Goal: Information Seeking & Learning: Learn about a topic

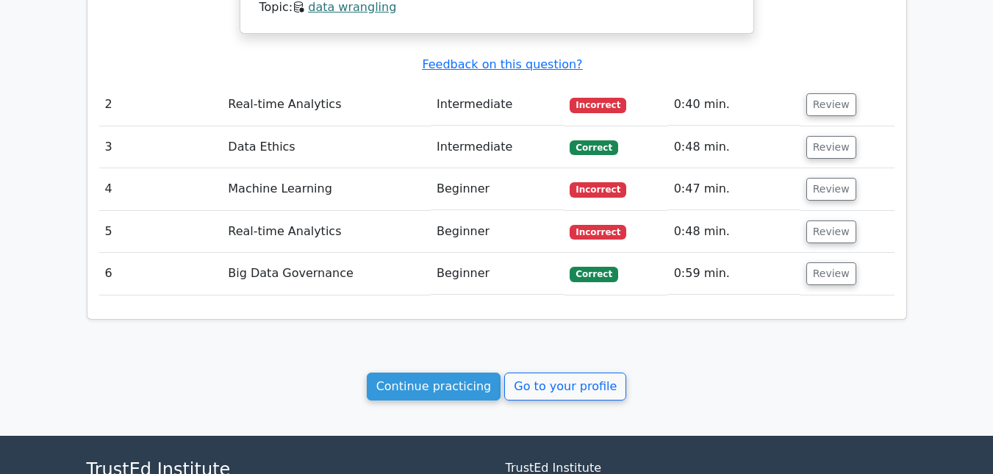
scroll to position [1326, 0]
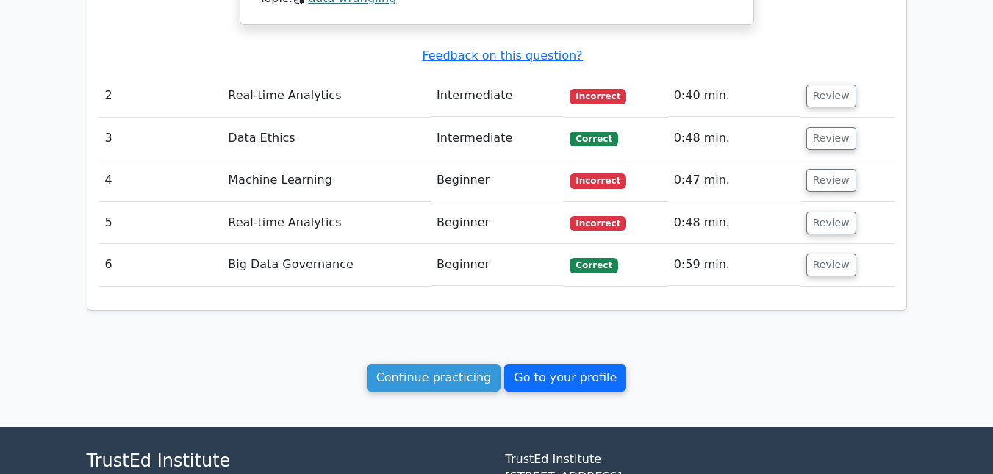
click at [500, 364] on link "Go to your profile" at bounding box center [565, 378] width 122 height 28
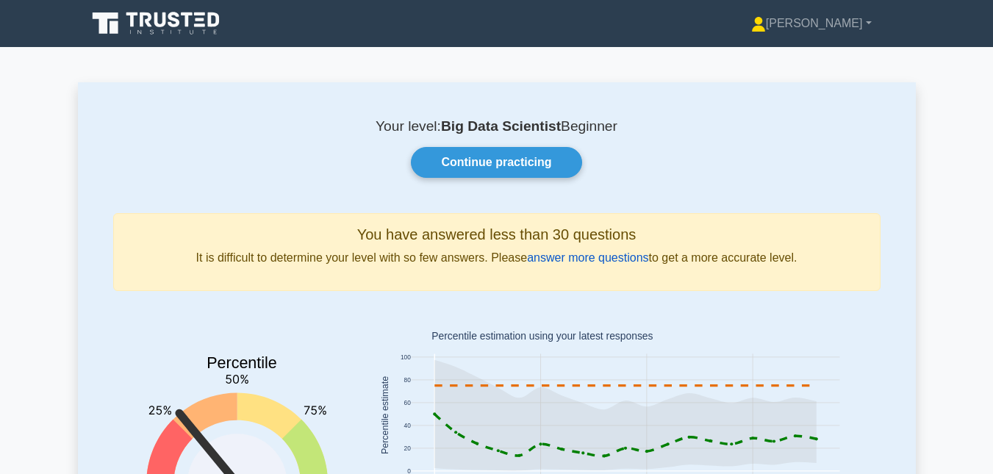
click at [605, 261] on link "answer more questions" at bounding box center [587, 257] width 121 height 12
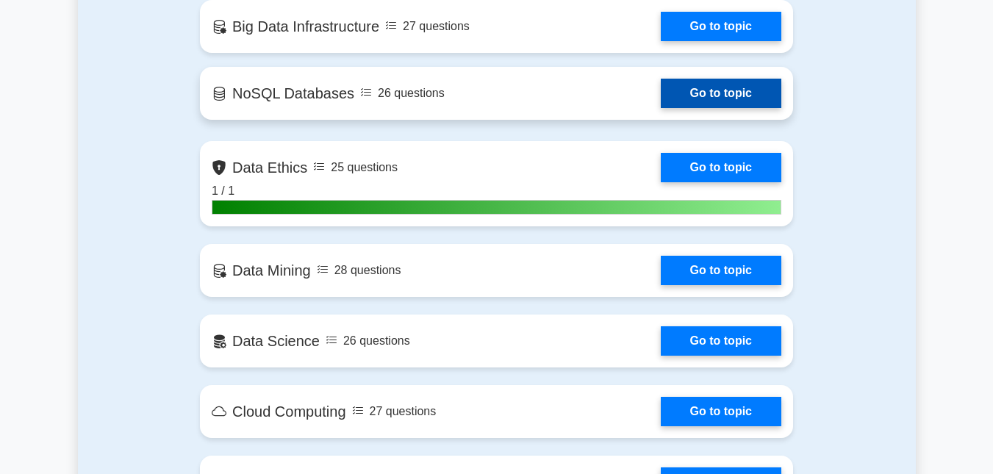
scroll to position [1373, 0]
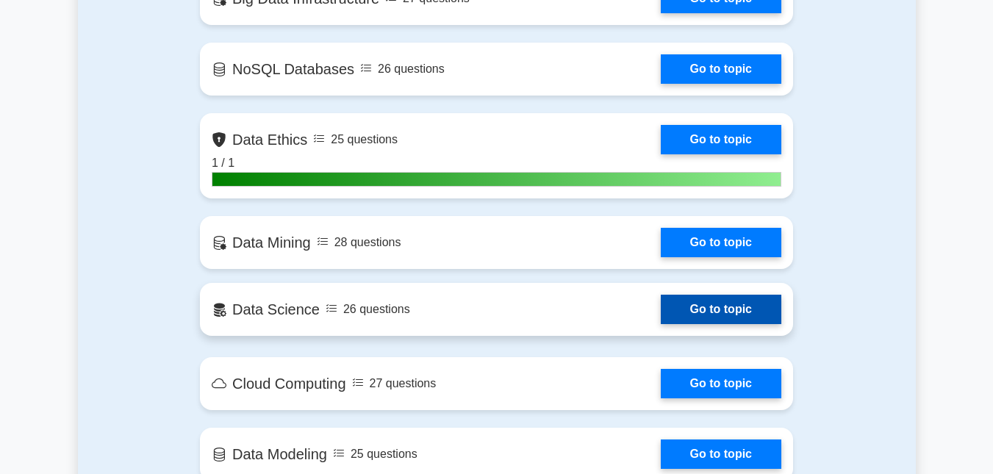
click at [733, 306] on link "Go to topic" at bounding box center [721, 309] width 121 height 29
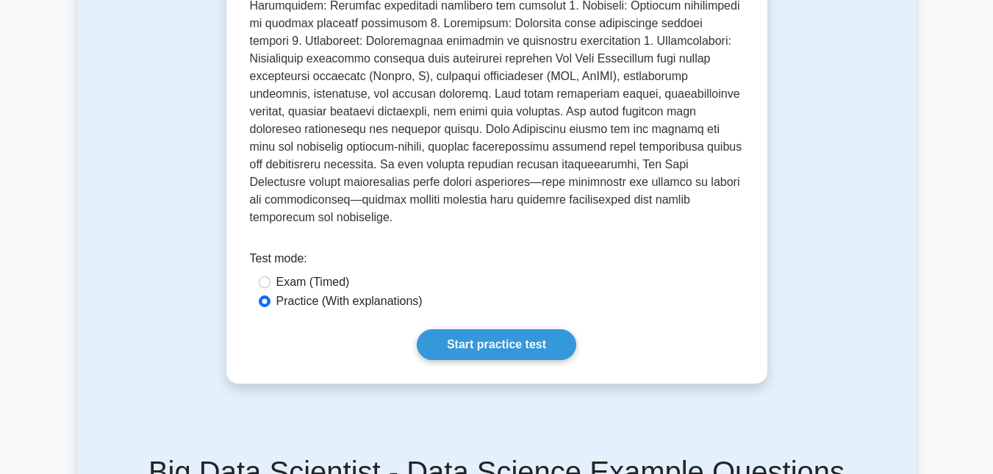
scroll to position [579, 0]
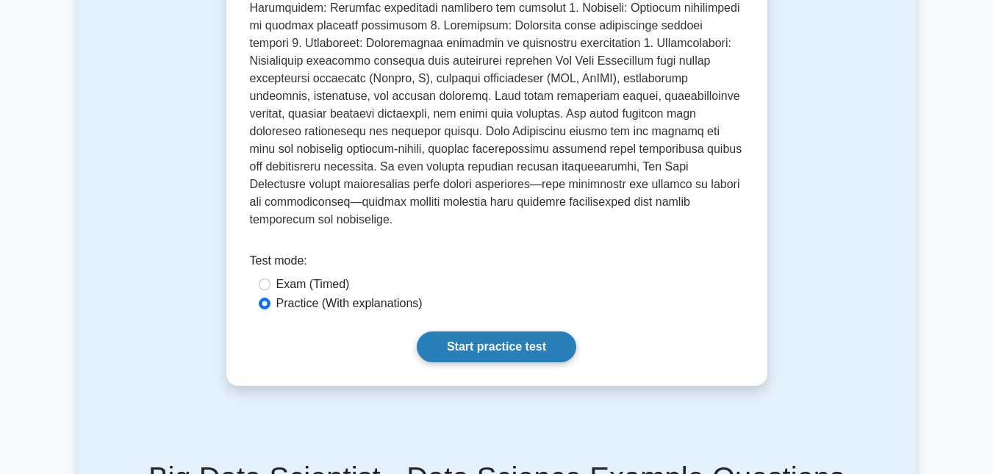
click at [525, 331] on link "Start practice test" at bounding box center [496, 346] width 159 height 31
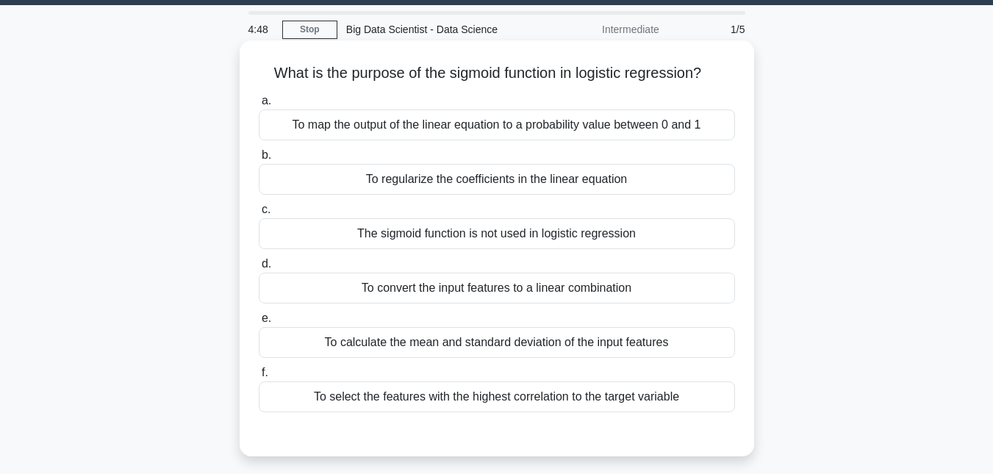
scroll to position [40, 0]
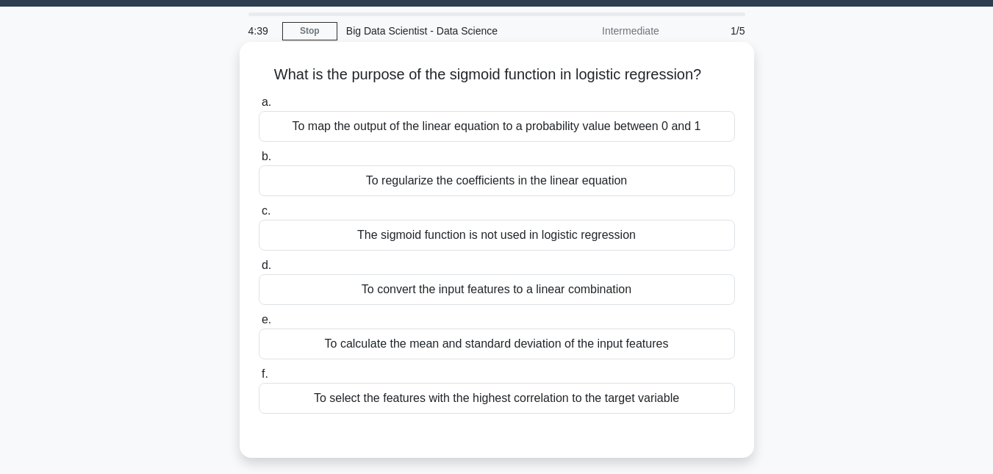
click at [554, 295] on div "To convert the input features to a linear combination" at bounding box center [497, 289] width 476 height 31
click at [259, 270] on input "d. To convert the input features to a linear combination" at bounding box center [259, 266] width 0 height 10
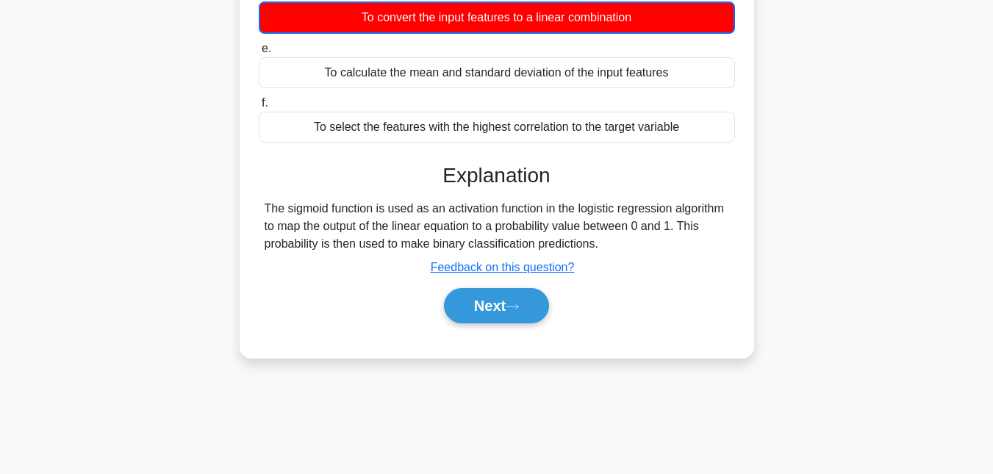
scroll to position [320, 0]
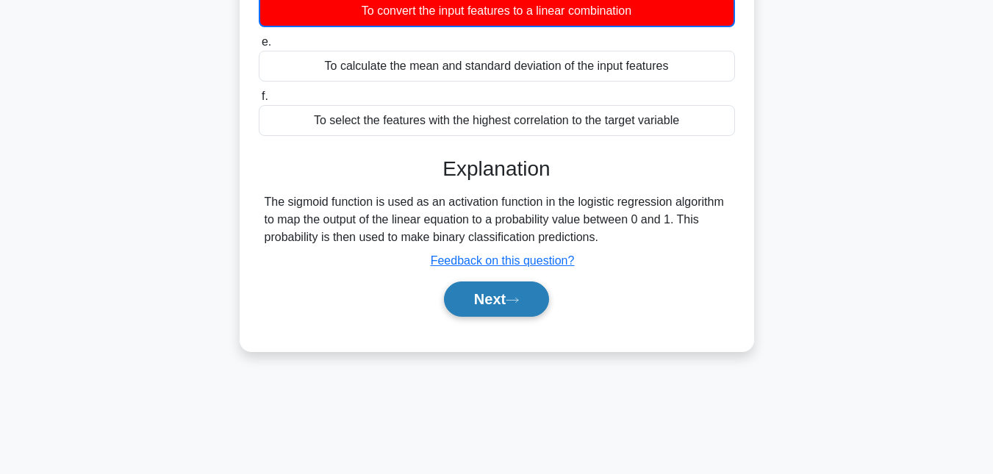
click at [503, 313] on button "Next" at bounding box center [496, 298] width 105 height 35
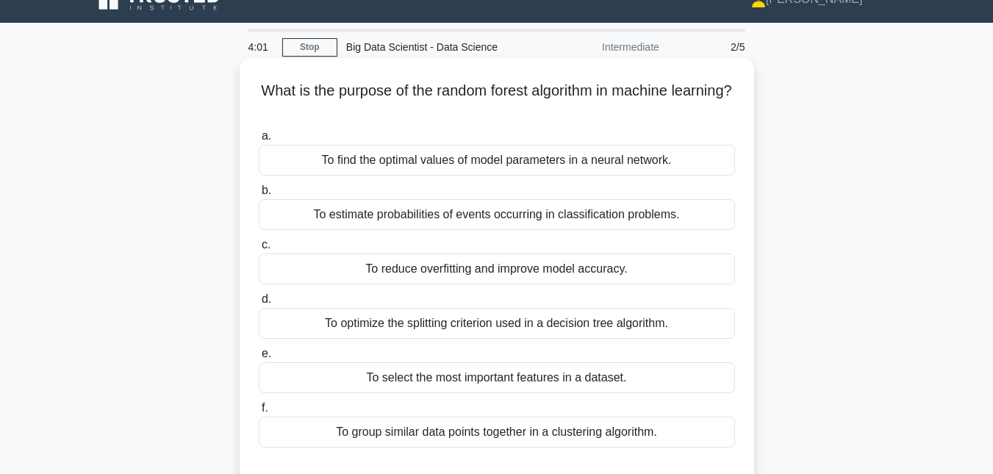
scroll to position [22, 0]
